Goal: Transaction & Acquisition: Purchase product/service

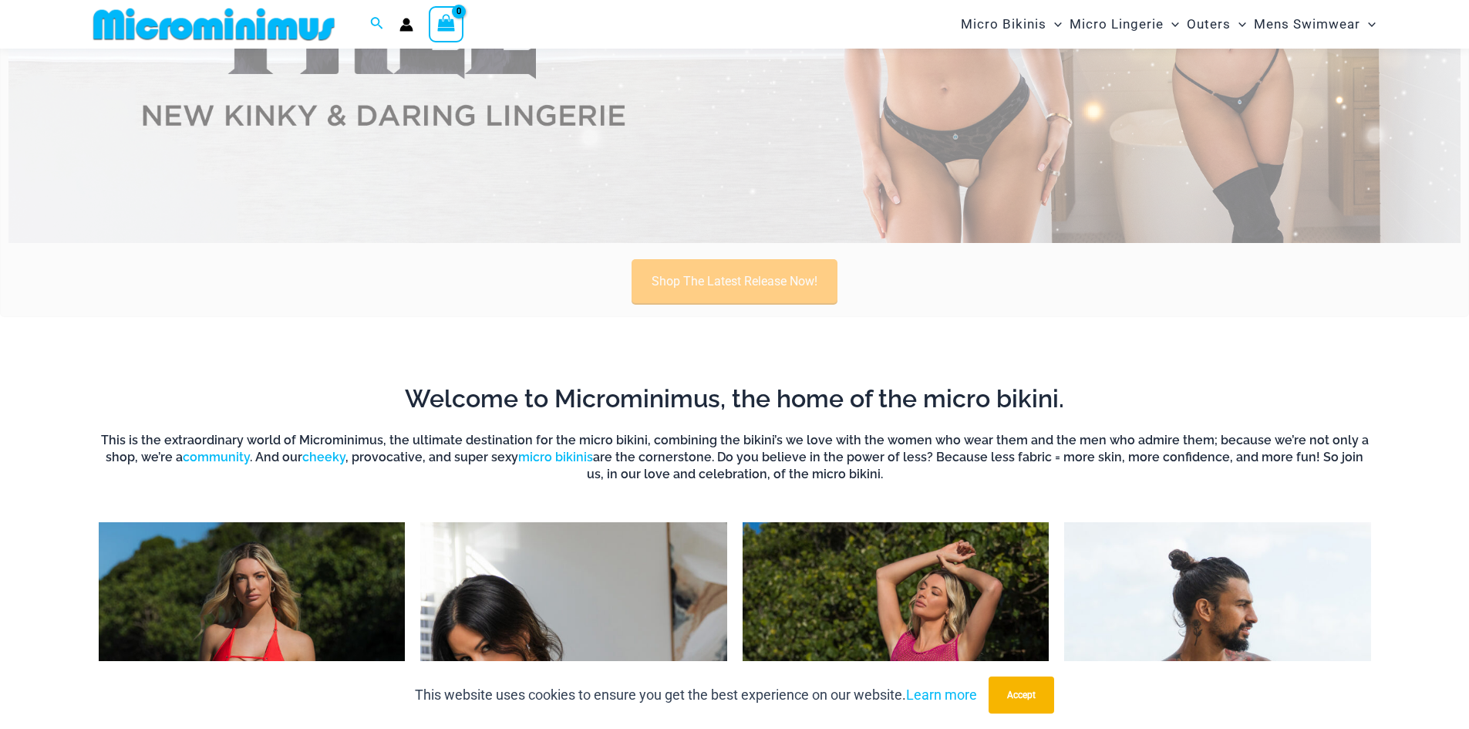
scroll to position [374, 0]
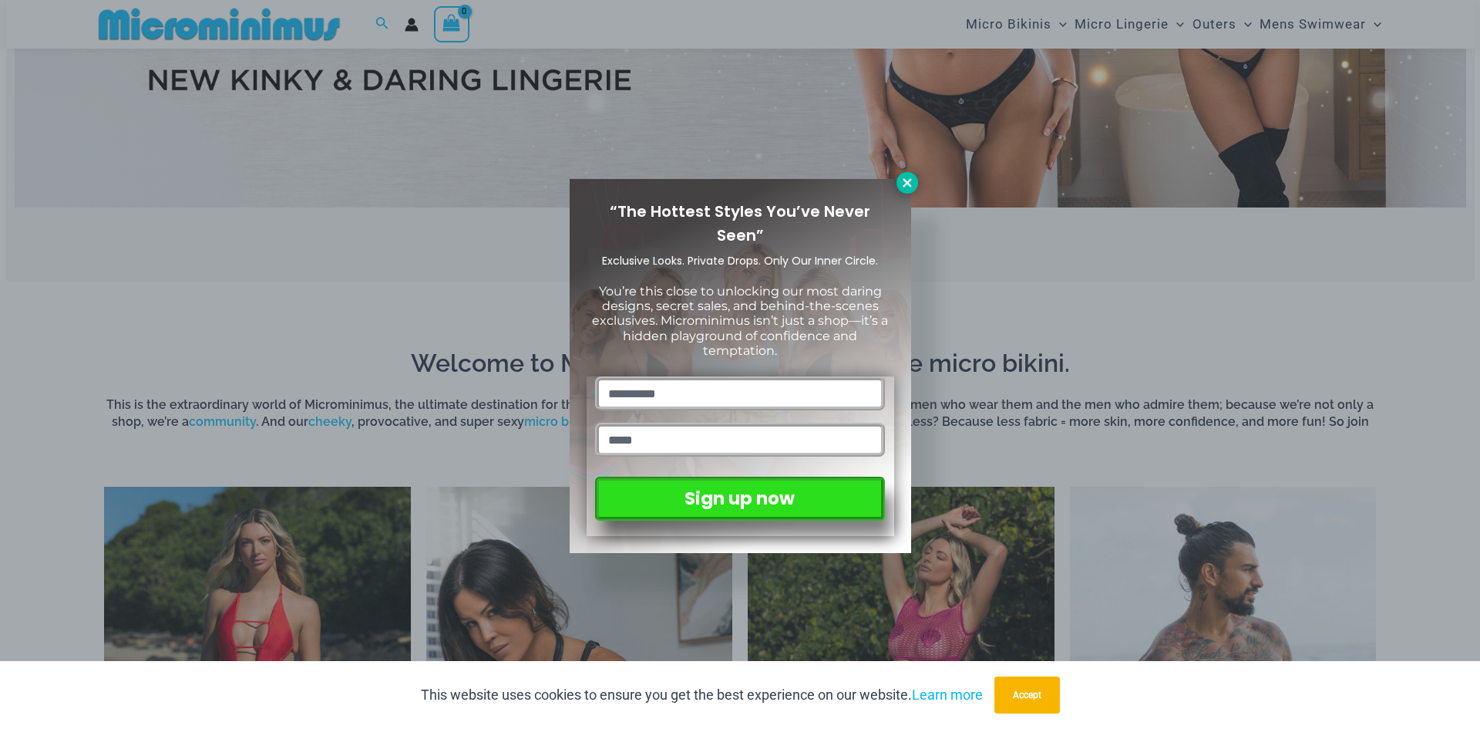
click at [904, 179] on icon at bounding box center [907, 182] width 8 height 8
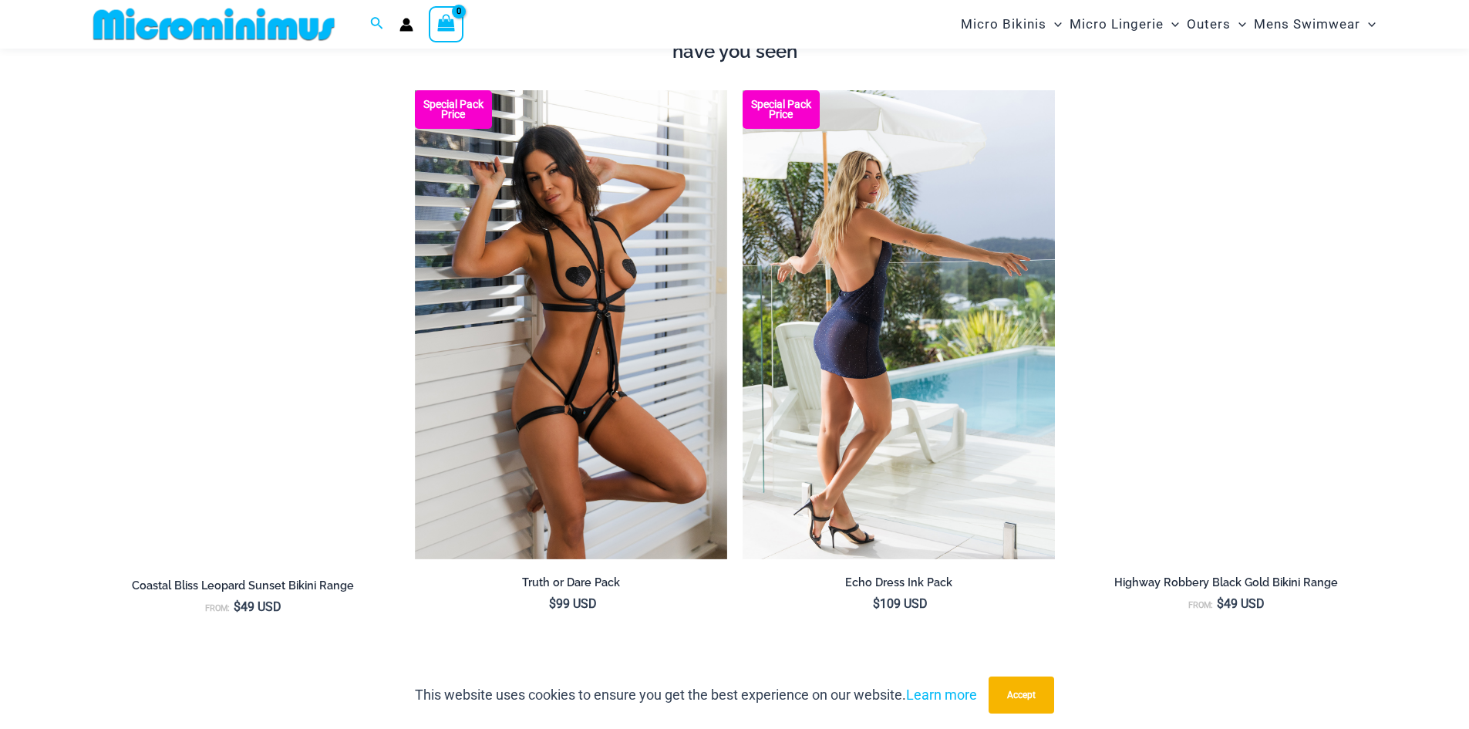
scroll to position [1453, 0]
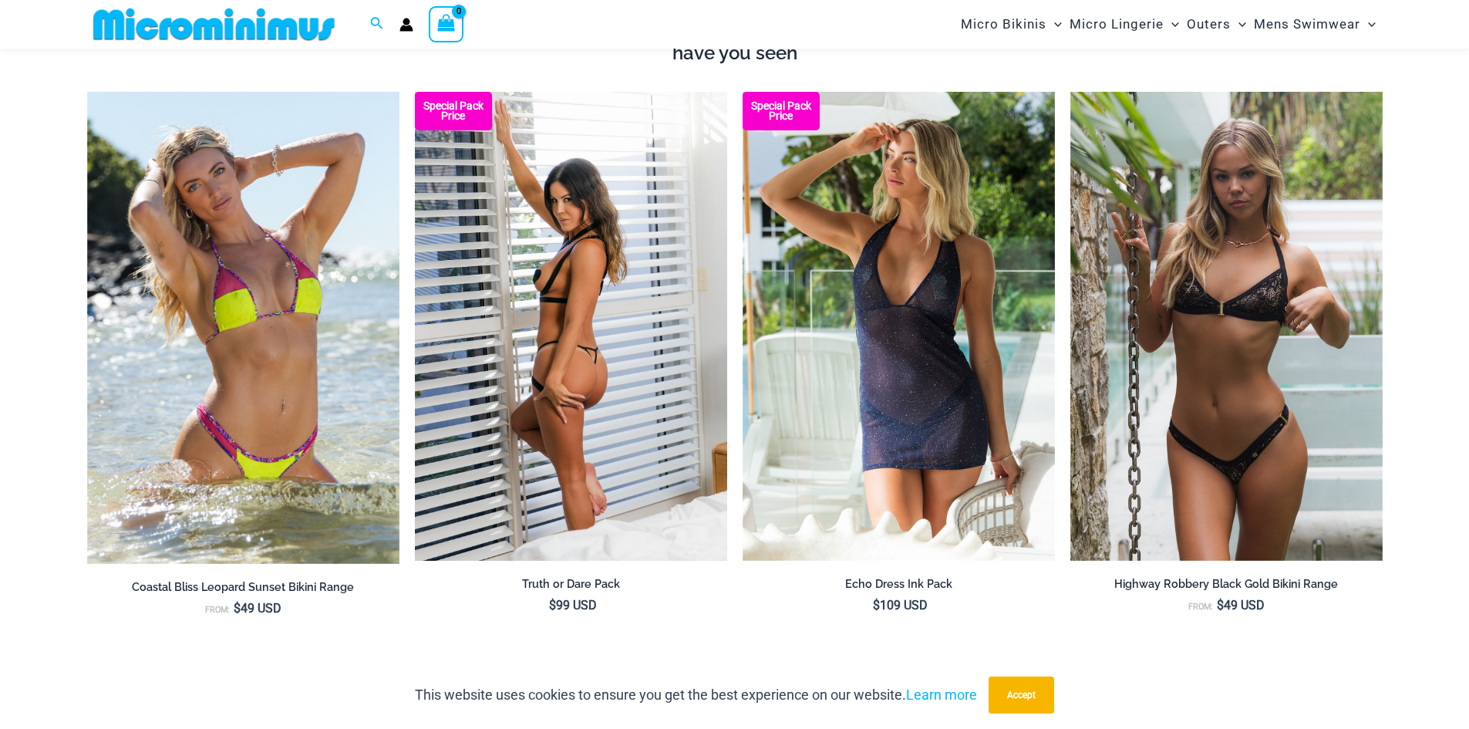
click at [638, 311] on img at bounding box center [571, 326] width 312 height 469
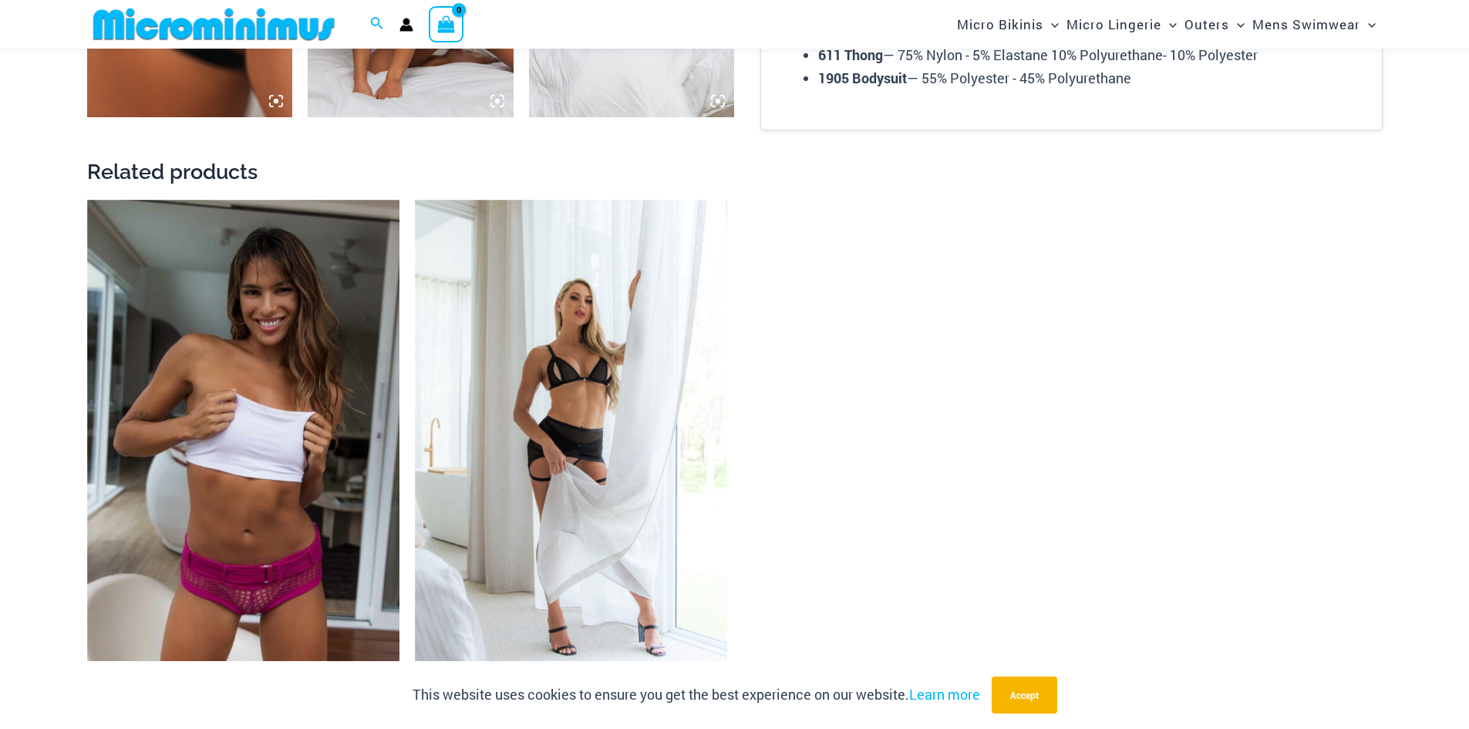
scroll to position [1992, 0]
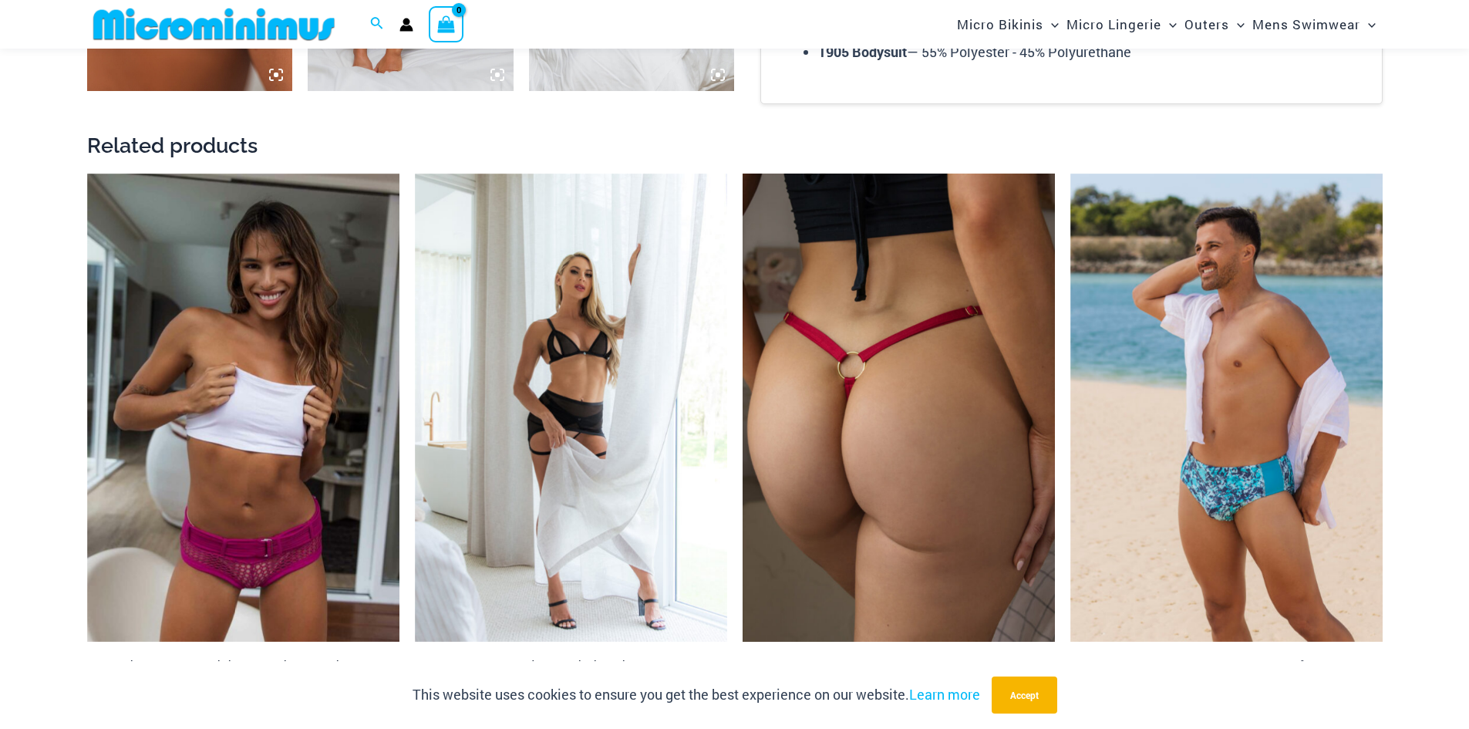
click at [877, 389] on img at bounding box center [898, 407] width 312 height 469
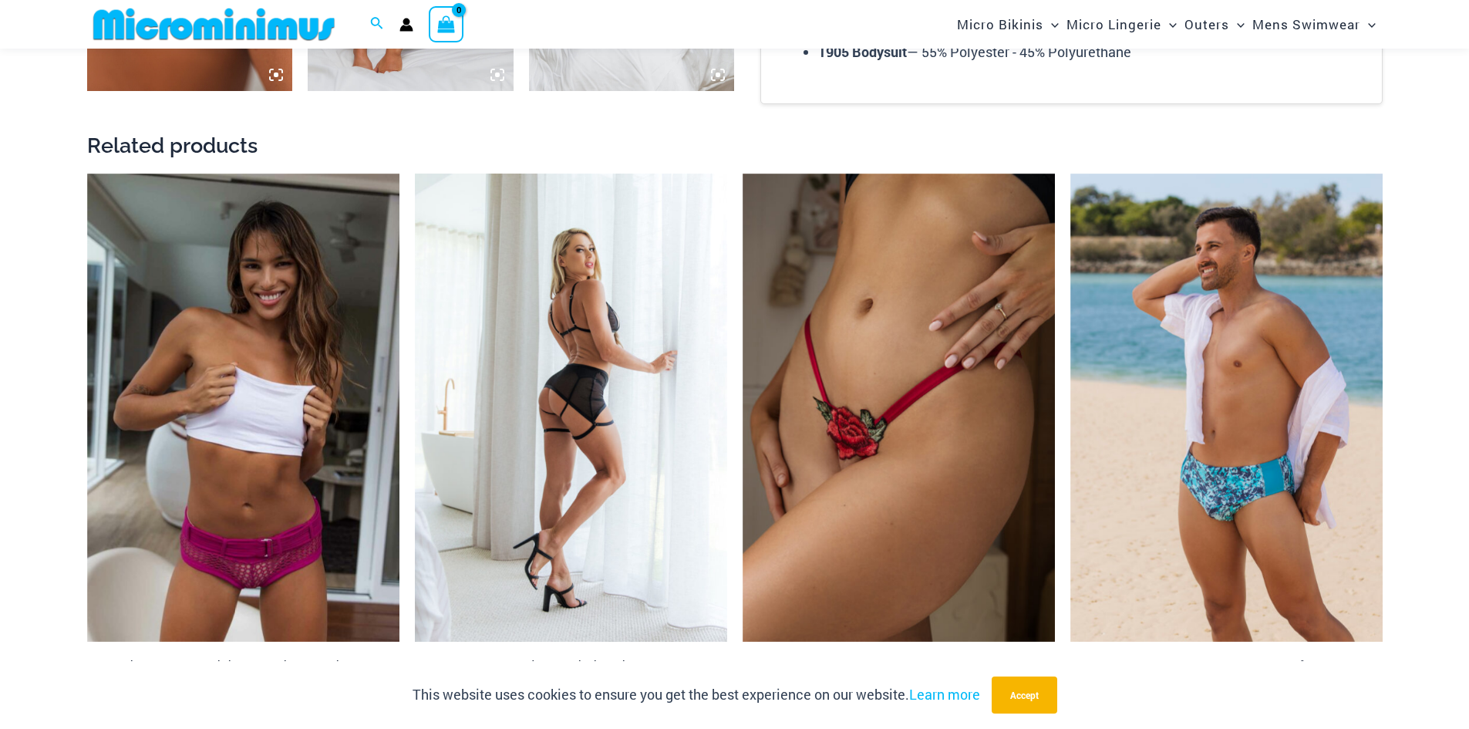
click at [607, 358] on img at bounding box center [571, 407] width 312 height 469
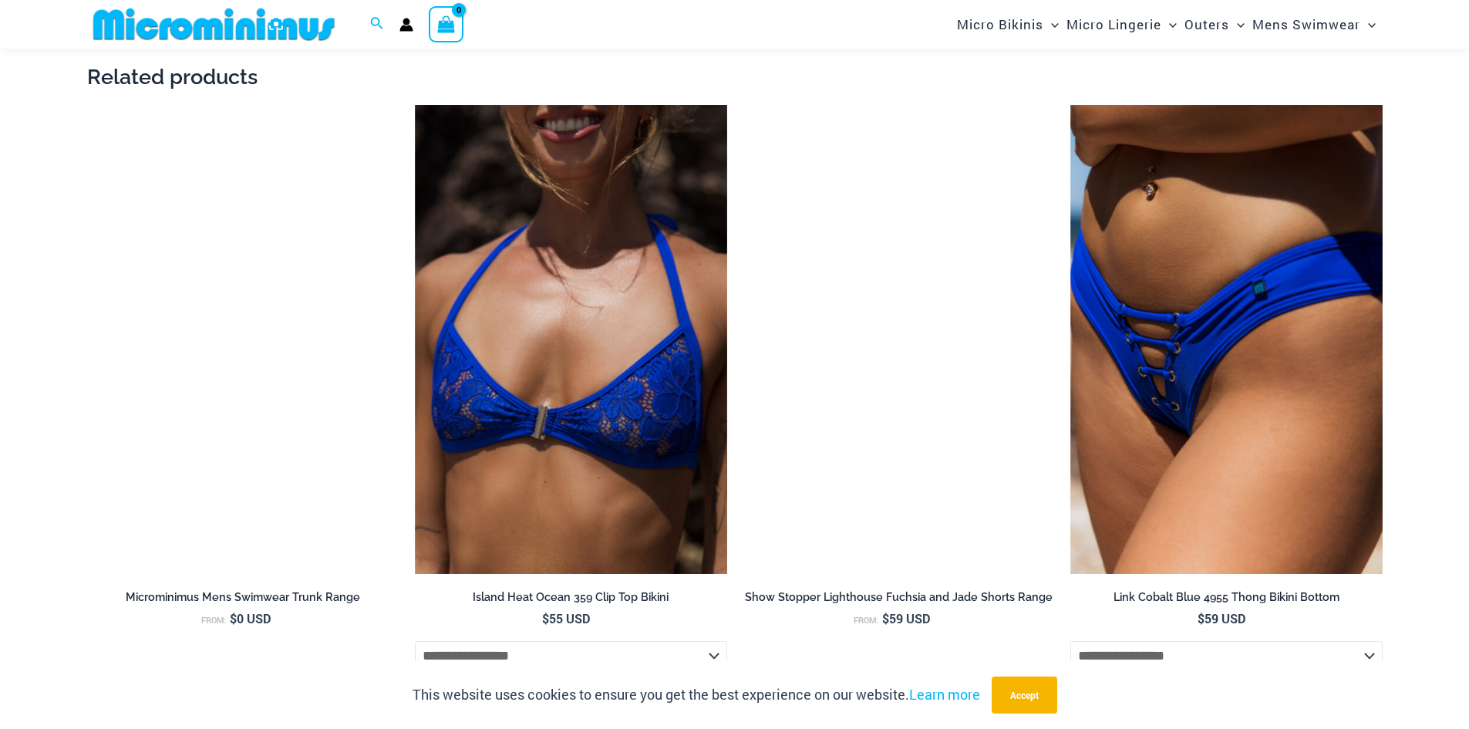
scroll to position [1760, 0]
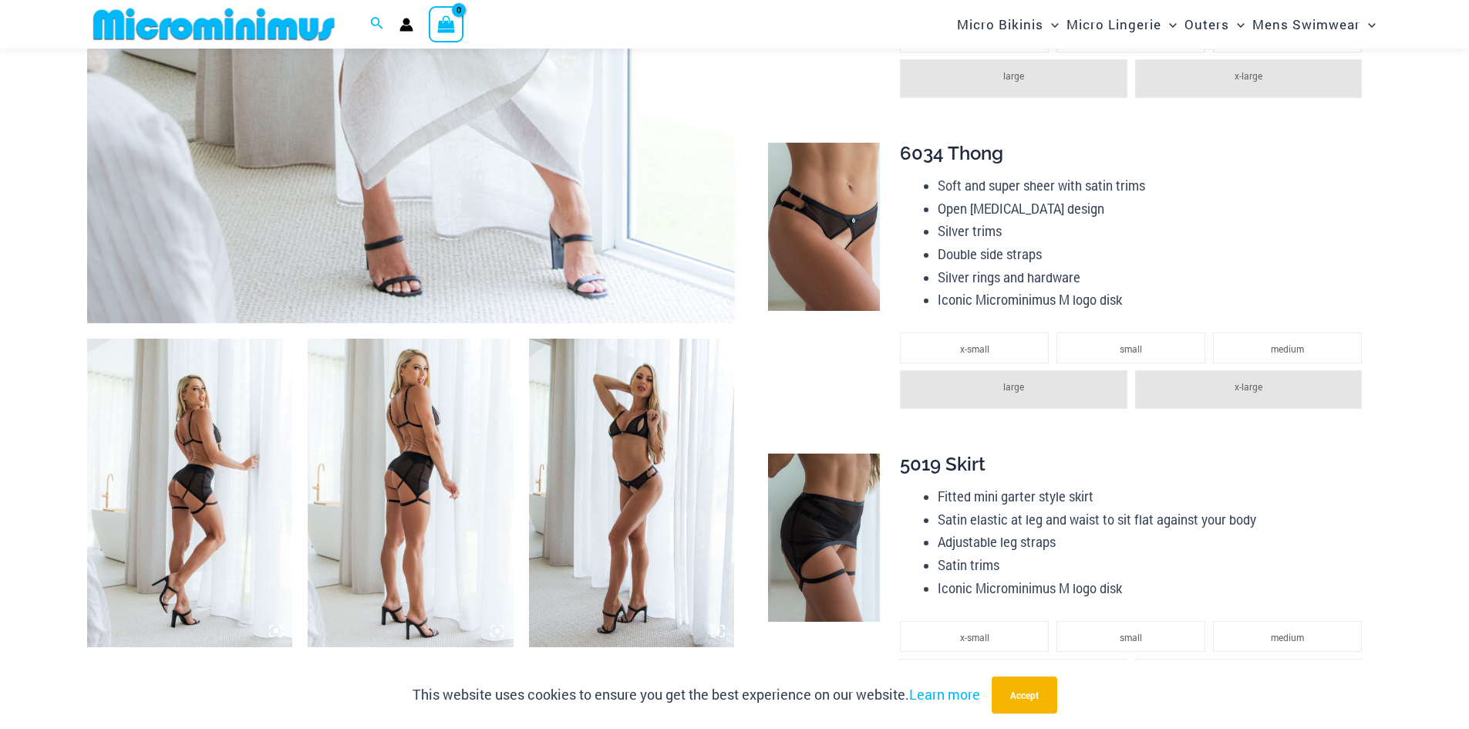
scroll to position [834, 0]
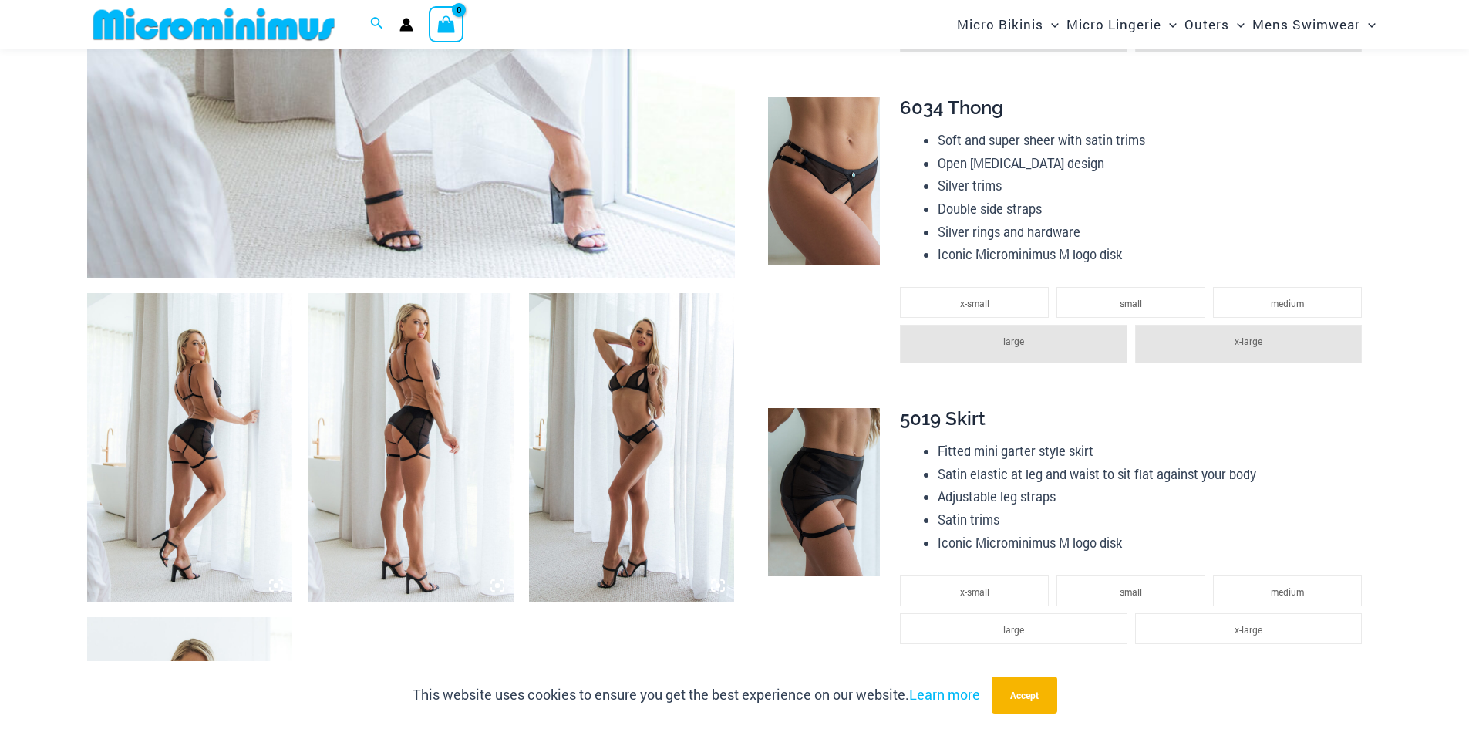
click at [620, 389] on img at bounding box center [632, 447] width 206 height 308
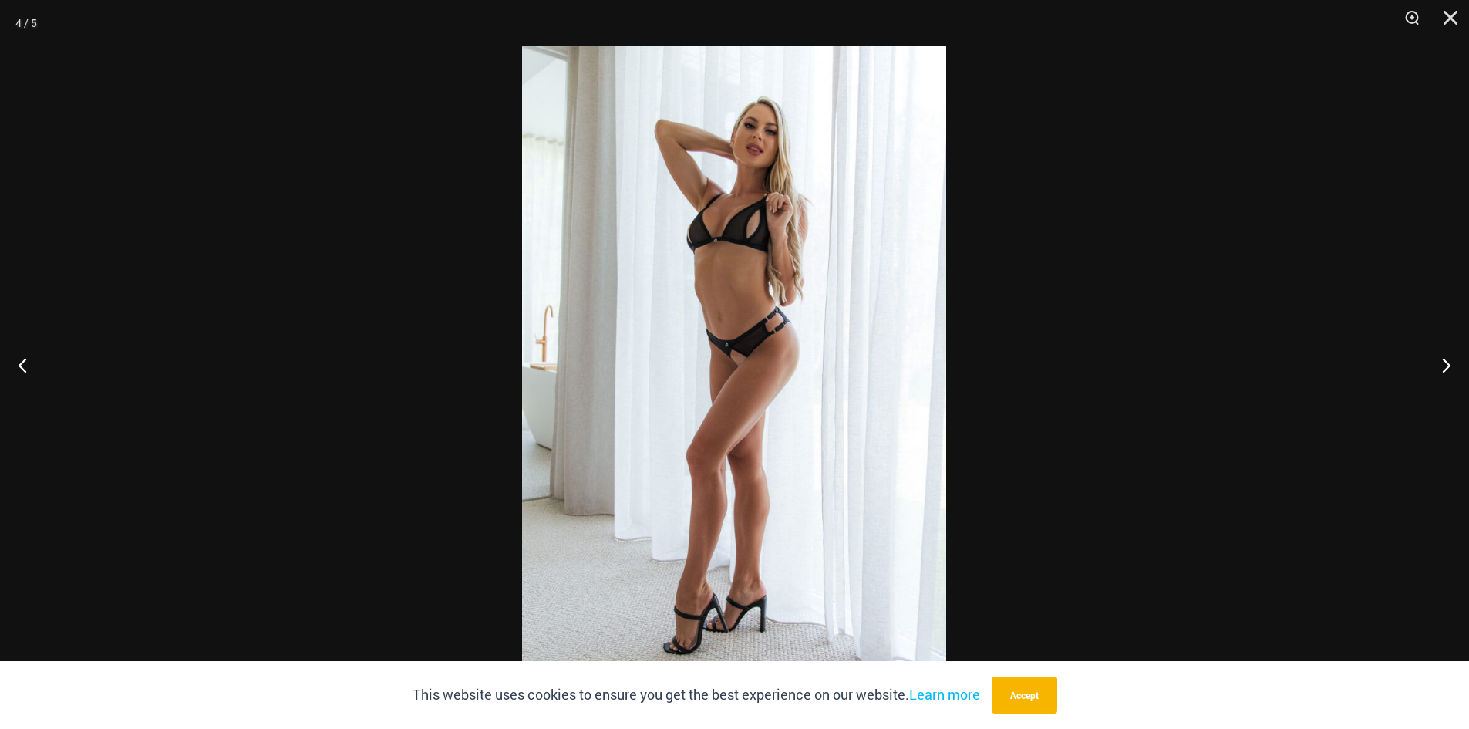
click at [744, 258] on img at bounding box center [734, 364] width 424 height 636
